Goal: Task Accomplishment & Management: Manage account settings

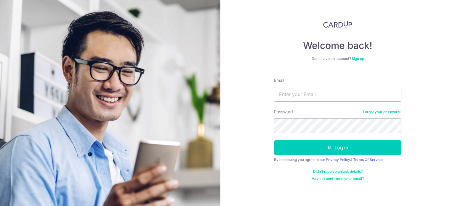
type input "[EMAIL_ADDRESS][DOMAIN_NAME]"
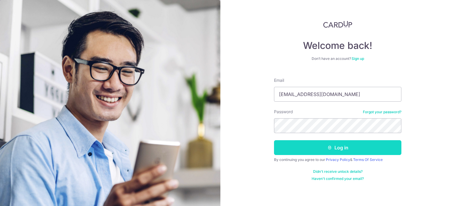
click at [333, 147] on button "Log in" at bounding box center [337, 147] width 127 height 15
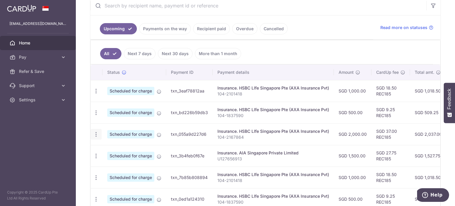
click at [96, 131] on icon "button" at bounding box center [96, 134] width 6 height 6
click at [108, 147] on span "Update payment" at bounding box center [127, 150] width 40 height 7
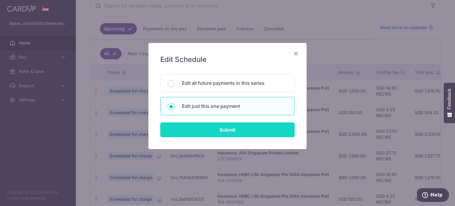
click at [220, 130] on input "Submit" at bounding box center [227, 129] width 134 height 15
radio input "true"
type input "2,000.00"
type input "[DATE]"
type input "104-2167864"
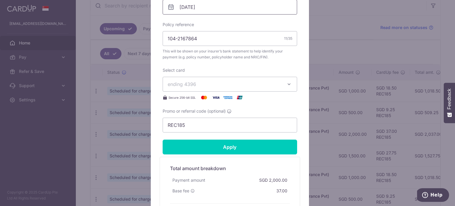
scroll to position [207, 0]
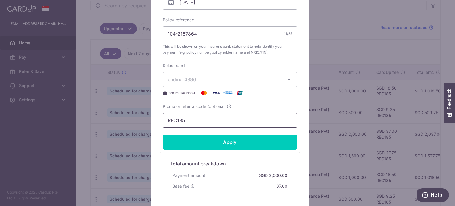
drag, startPoint x: 202, startPoint y: 118, endPoint x: 141, endPoint y: 120, distance: 61.6
click at [141, 120] on div "Edit payment By clicking apply, you will make changes to all payments to HSBC L…" at bounding box center [227, 103] width 455 height 206
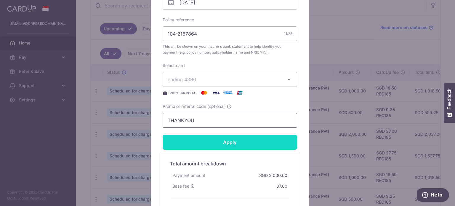
type input "THANKYOU"
click at [174, 137] on input "Apply" at bounding box center [230, 142] width 134 height 15
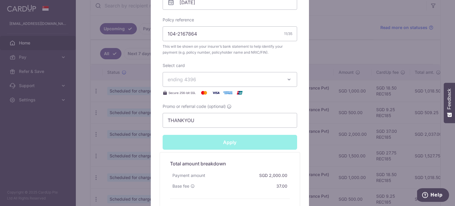
type input "Successfully Applied"
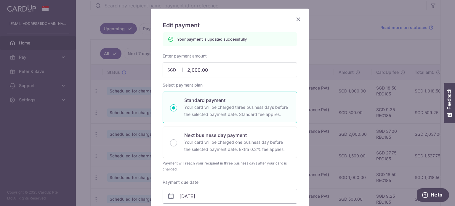
scroll to position [20, 0]
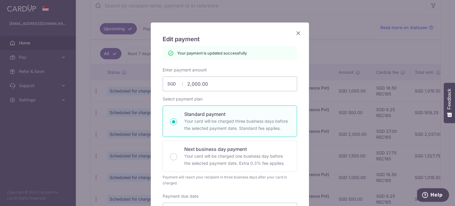
click at [296, 30] on icon "Close" at bounding box center [298, 32] width 7 height 7
